Goal: Navigation & Orientation: Find specific page/section

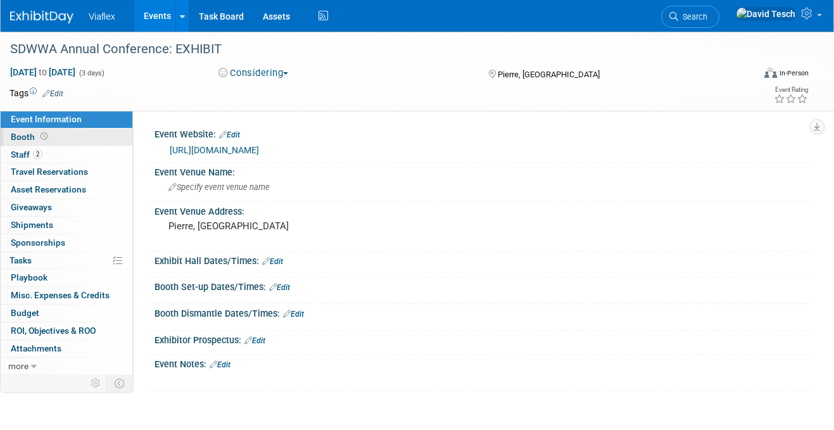
click at [20, 137] on span "Booth" at bounding box center [30, 137] width 39 height 10
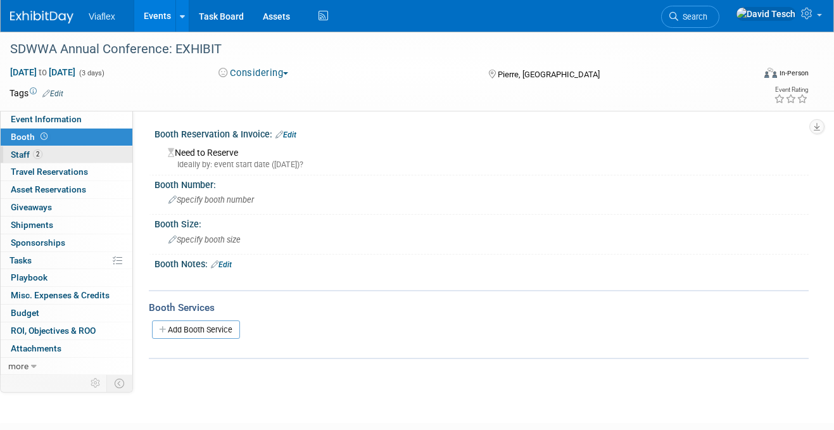
click at [24, 151] on span "Staff 2" at bounding box center [27, 154] width 32 height 10
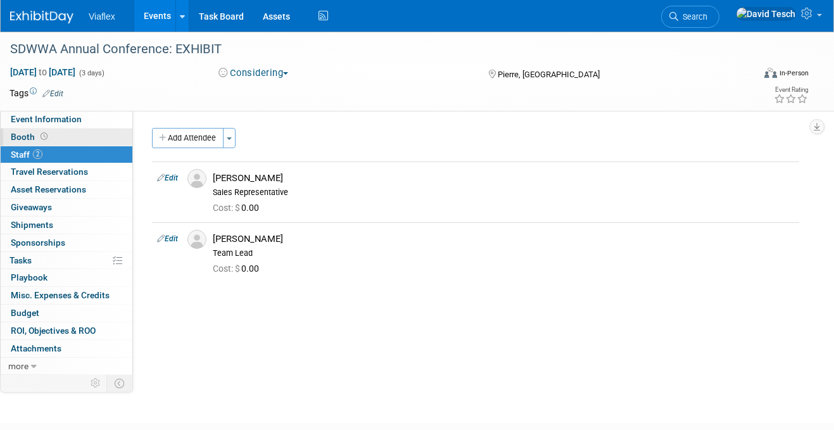
click at [23, 133] on span "Booth" at bounding box center [30, 137] width 39 height 10
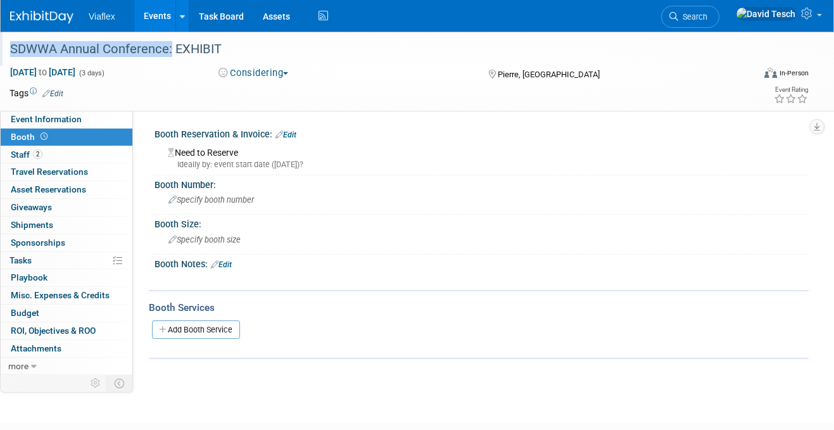
drag, startPoint x: 168, startPoint y: 50, endPoint x: 4, endPoint y: 49, distance: 163.4
click at [4, 49] on div "SDWWA Annual Conference: EXHIBIT" at bounding box center [375, 49] width 750 height 34
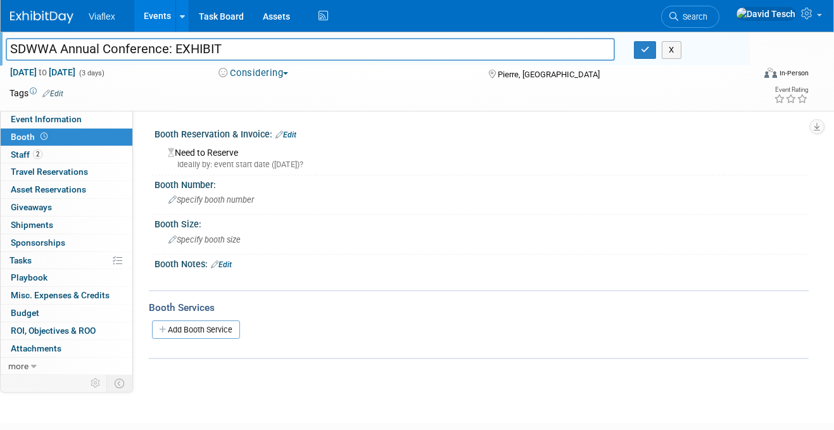
drag, startPoint x: 167, startPoint y: 49, endPoint x: 11, endPoint y: 53, distance: 156.5
click at [11, 53] on input "SDWWA Annual Conference: EXHIBIT" at bounding box center [310, 49] width 609 height 22
click at [13, 153] on span "Staff 2" at bounding box center [27, 154] width 32 height 10
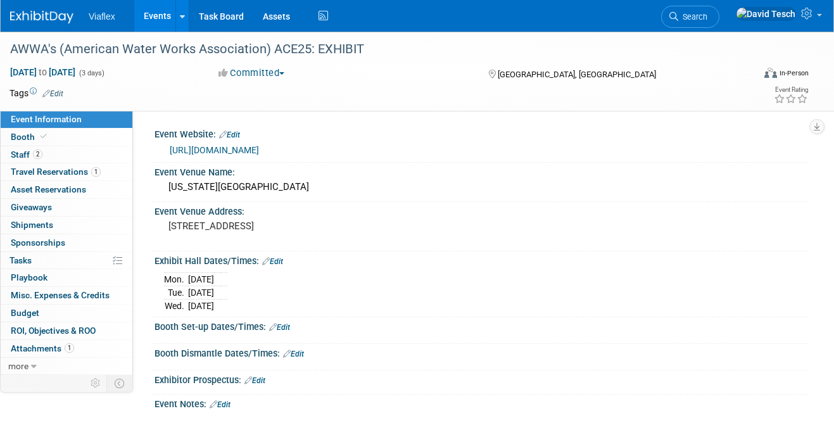
click at [153, 18] on link "Events" at bounding box center [157, 16] width 46 height 32
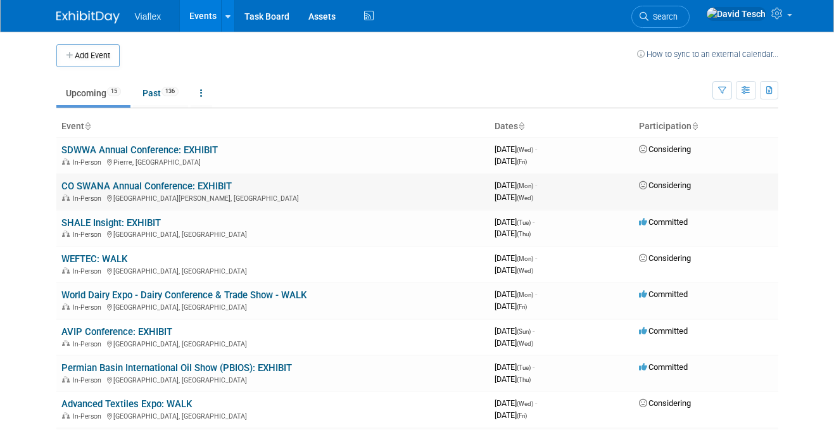
click at [188, 187] on link "CO SWANA Annual Conference: EXHIBIT" at bounding box center [146, 185] width 170 height 11
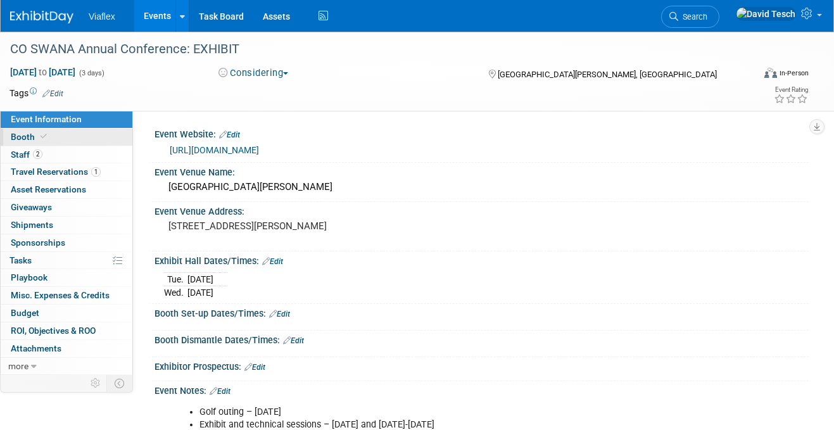
click at [20, 136] on span "Booth" at bounding box center [30, 137] width 39 height 10
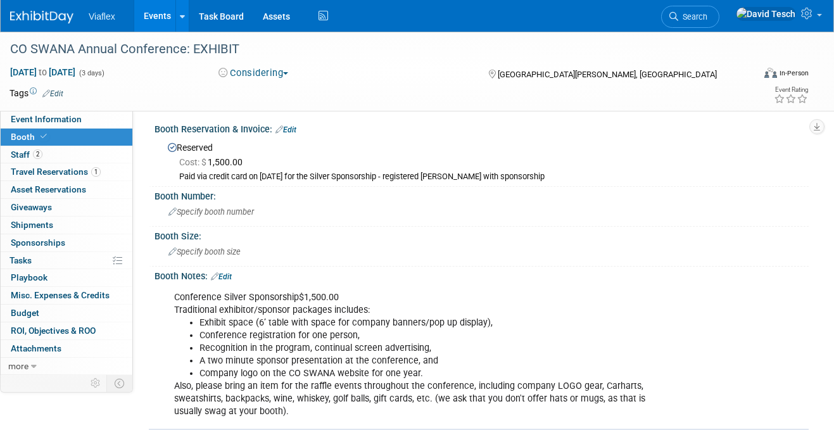
scroll to position [4, 0]
click at [14, 151] on span "Staff 2" at bounding box center [27, 154] width 32 height 10
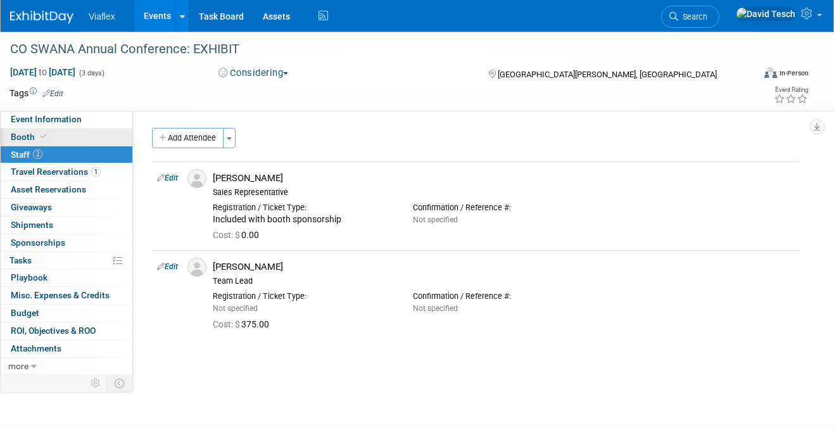
click at [18, 136] on span "Booth" at bounding box center [30, 137] width 39 height 10
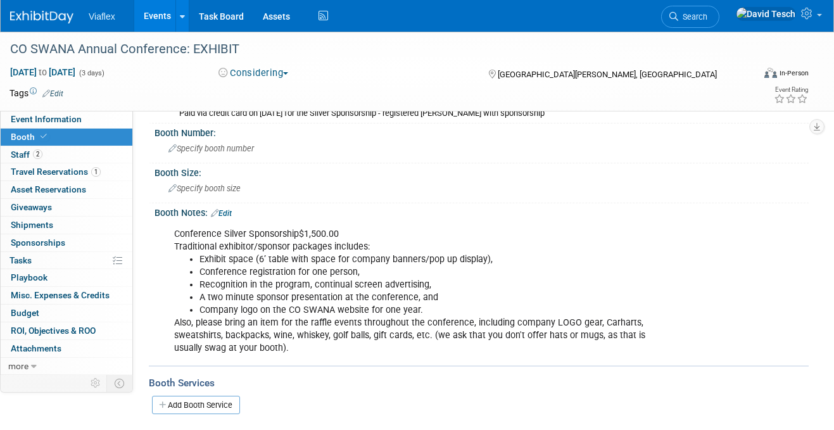
scroll to position [61, 0]
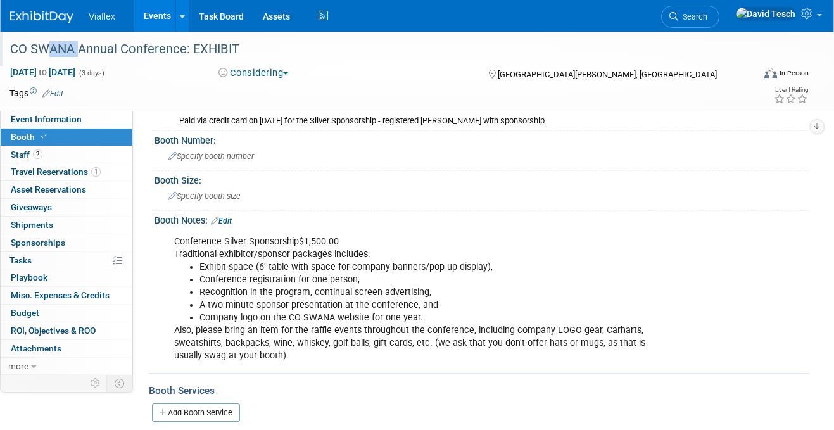
drag, startPoint x: 74, startPoint y: 50, endPoint x: 34, endPoint y: 48, distance: 39.9
click at [34, 48] on div "CO SWANA Annual Conference: EXHIBIT" at bounding box center [373, 49] width 735 height 23
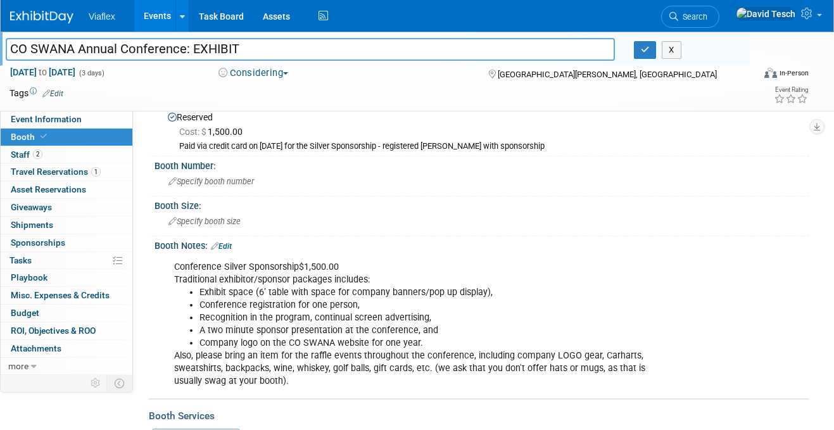
scroll to position [34, 0]
click at [40, 119] on span "Event Information" at bounding box center [46, 119] width 71 height 10
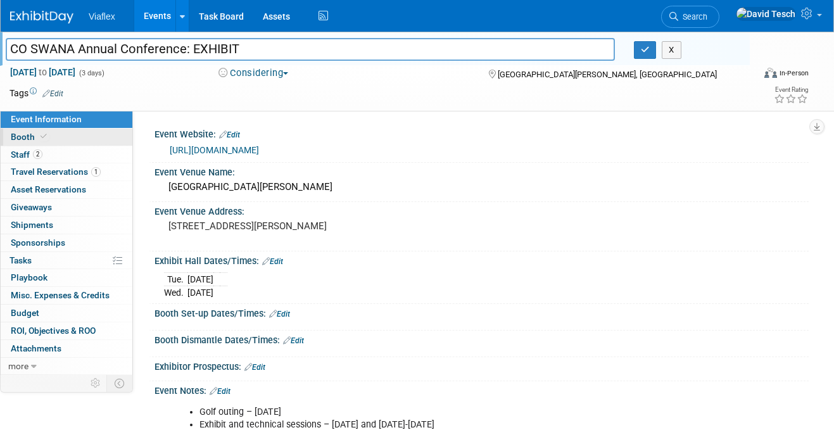
click at [18, 134] on span "Booth" at bounding box center [30, 137] width 39 height 10
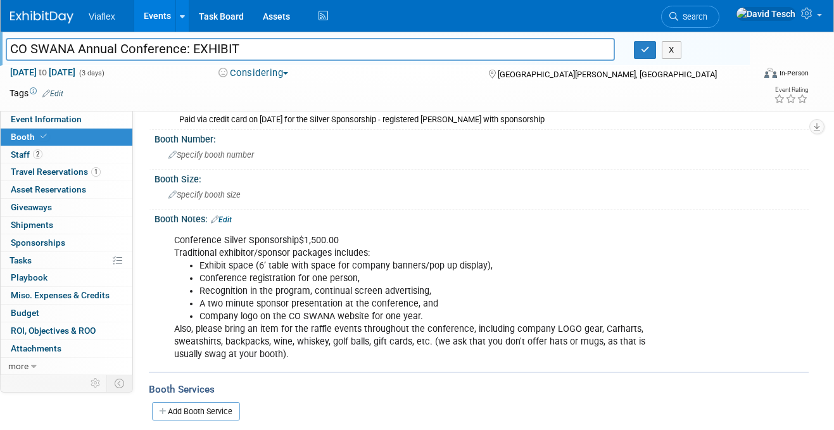
scroll to position [73, 0]
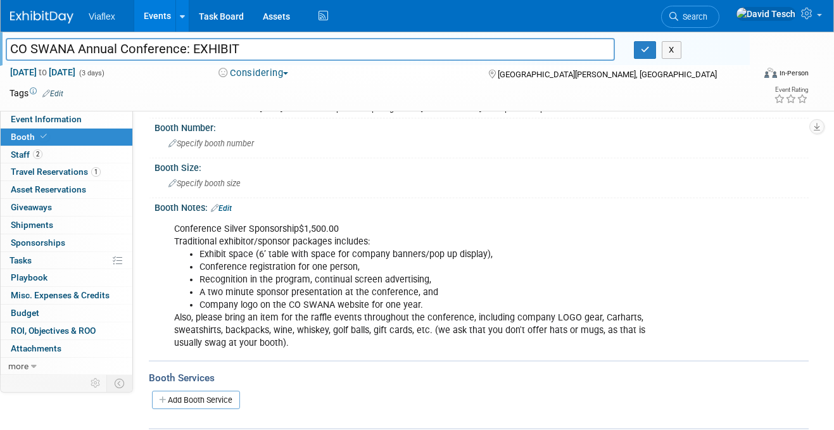
click at [158, 15] on link "Events" at bounding box center [157, 16] width 46 height 32
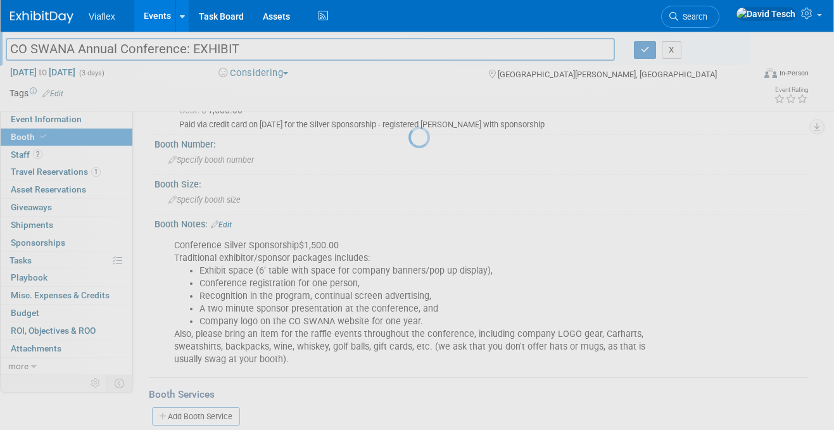
scroll to position [56, 0]
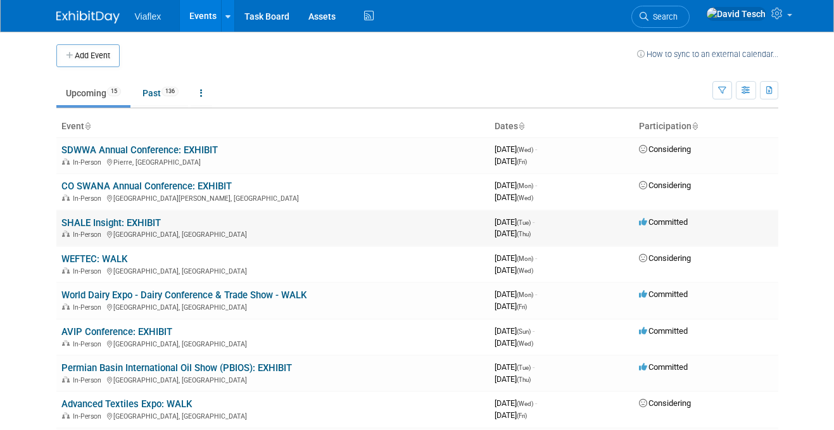
click at [148, 222] on link "SHALE Insight: EXHIBIT" at bounding box center [110, 222] width 99 height 11
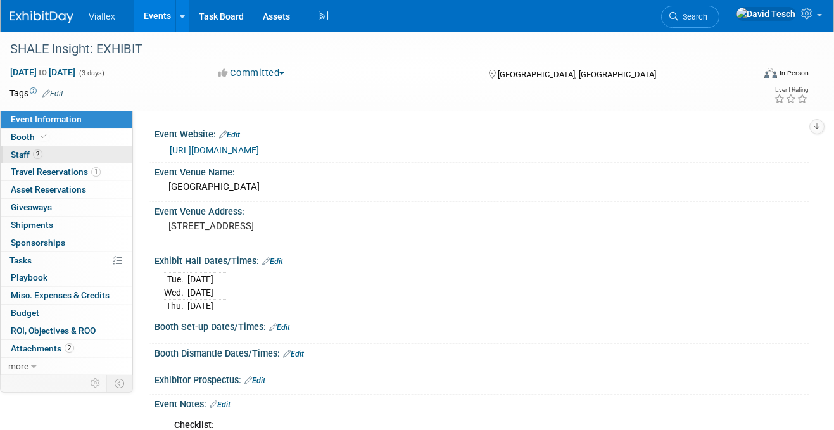
click at [18, 155] on span "Staff 2" at bounding box center [27, 154] width 32 height 10
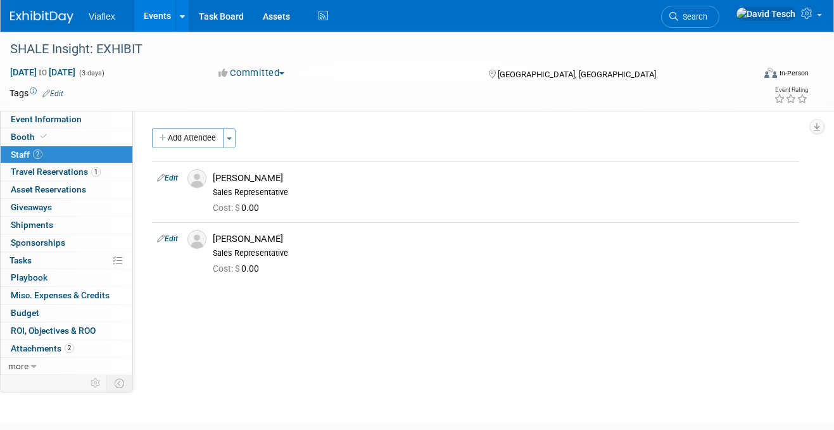
click at [155, 16] on link "Events" at bounding box center [157, 16] width 46 height 32
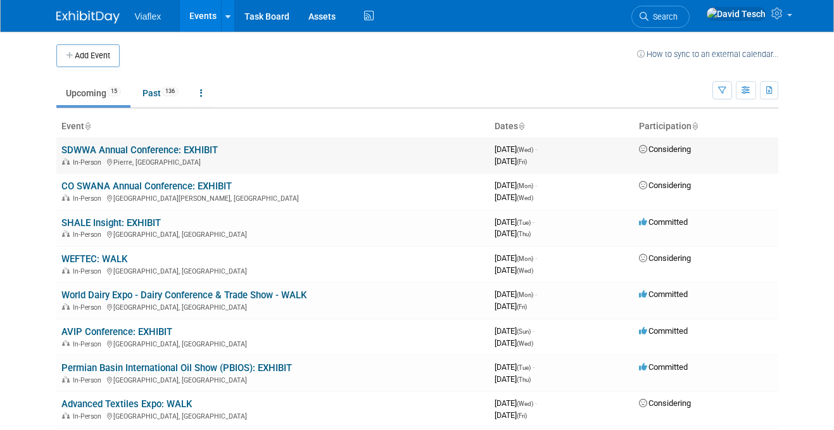
click at [142, 148] on link "SDWWA Annual Conference: EXHIBIT" at bounding box center [139, 149] width 156 height 11
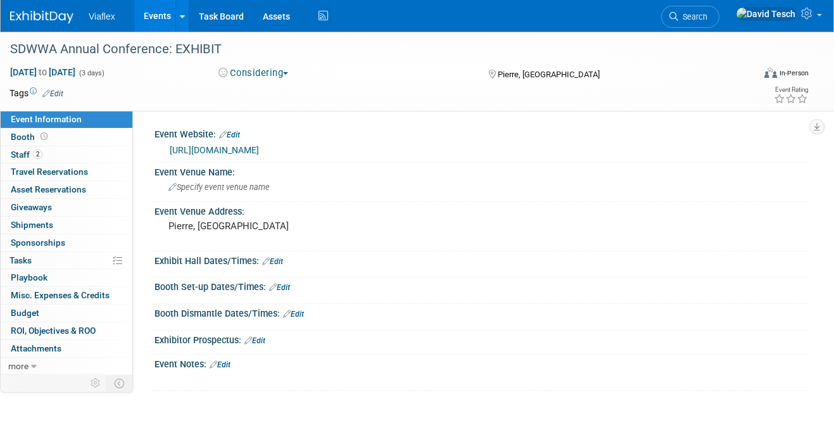
click at [259, 148] on link "https://www.sdwwa.org/annual-conference.html" at bounding box center [214, 150] width 89 height 10
click at [156, 15] on link "Events" at bounding box center [157, 16] width 46 height 32
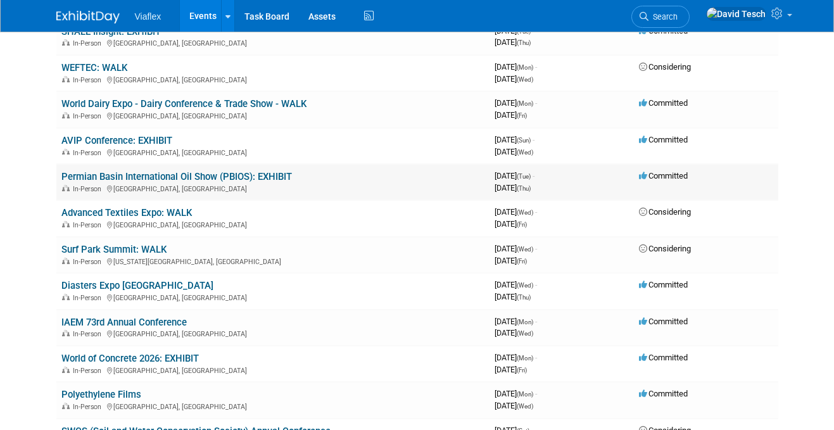
scroll to position [189, 0]
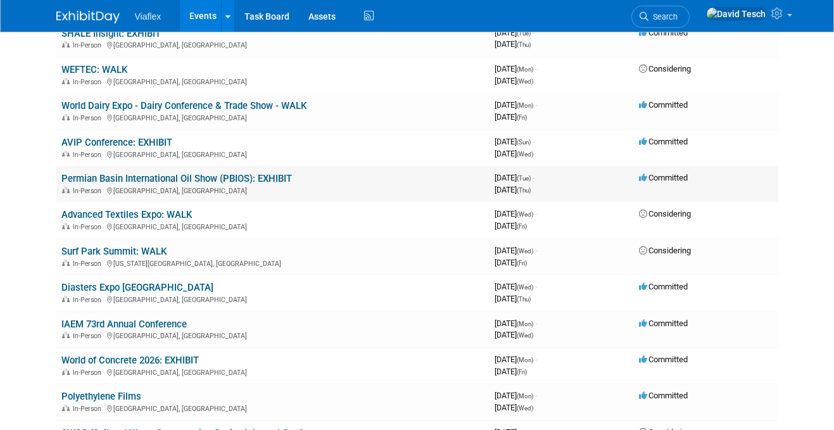
click at [184, 179] on link "Permian Basin International Oil Show (PBIOS): EXHIBIT" at bounding box center [176, 178] width 231 height 11
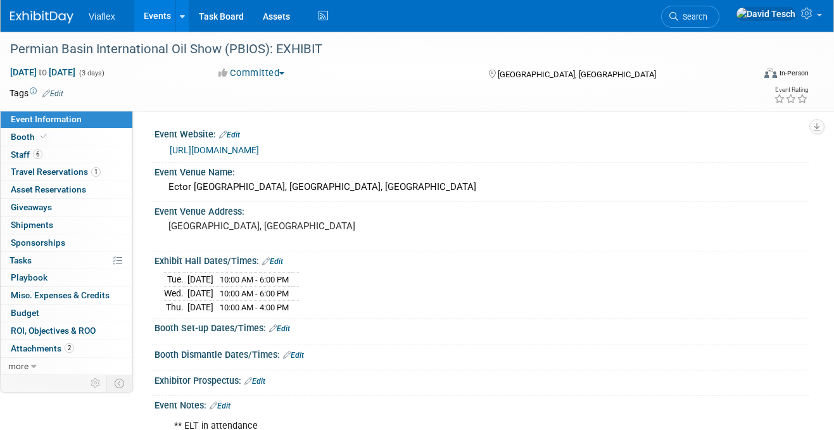
click at [231, 151] on link "[URL][DOMAIN_NAME]" at bounding box center [214, 150] width 89 height 10
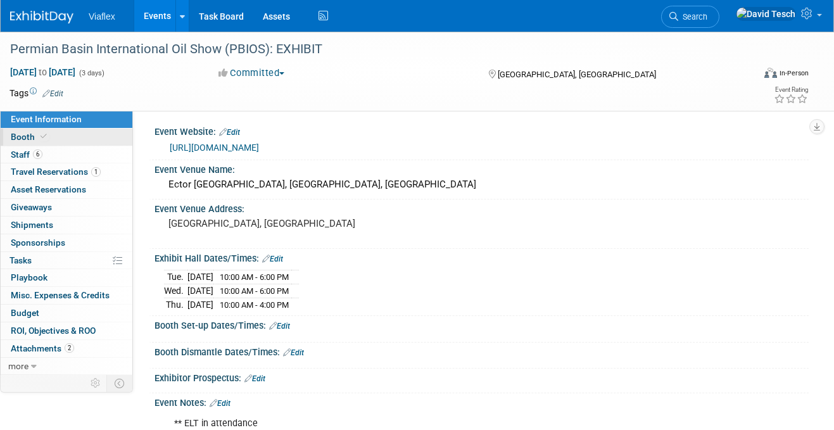
click at [25, 136] on span "Booth" at bounding box center [30, 137] width 39 height 10
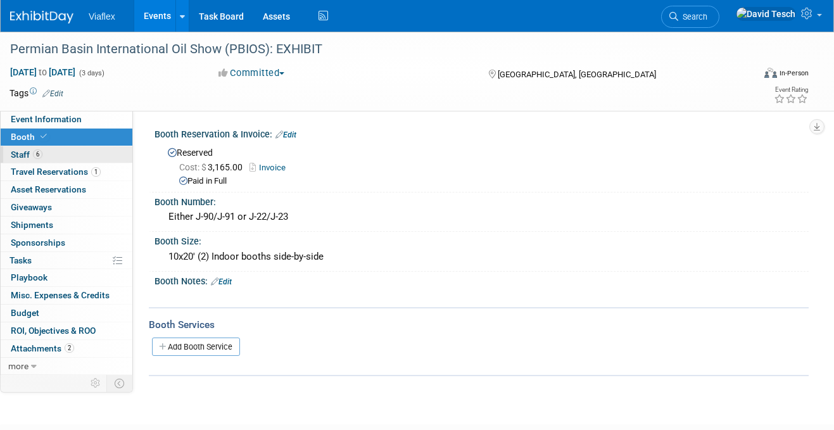
click at [20, 155] on span "Staff 6" at bounding box center [27, 154] width 32 height 10
